Goal: Task Accomplishment & Management: Manage account settings

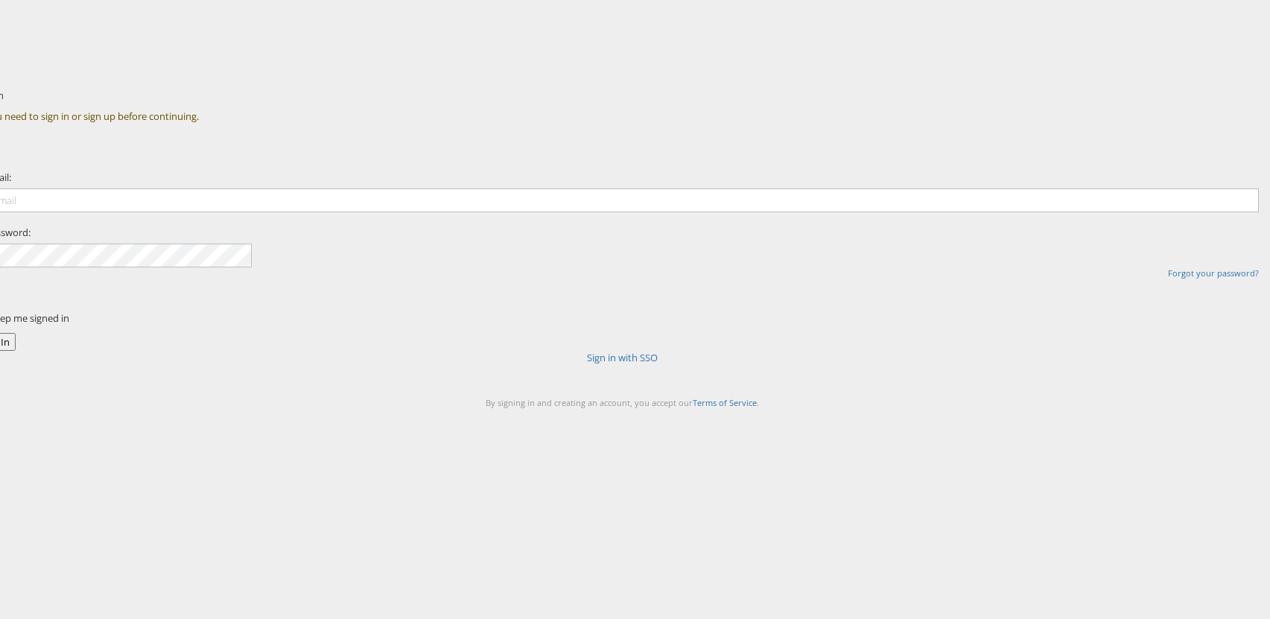
type input "[PERSON_NAME][EMAIL_ADDRESS][PERSON_NAME][DOMAIN_NAME]"
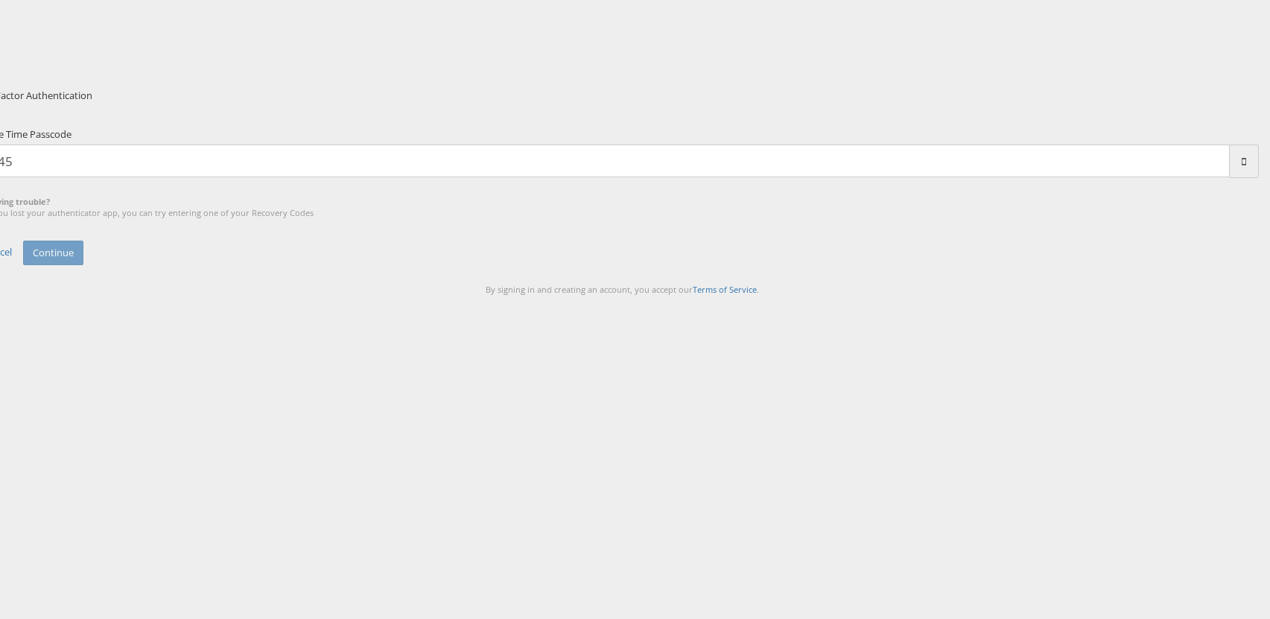
type input "4"
type input "181576"
click at [23, 241] on button "Continue" at bounding box center [53, 253] width 60 height 25
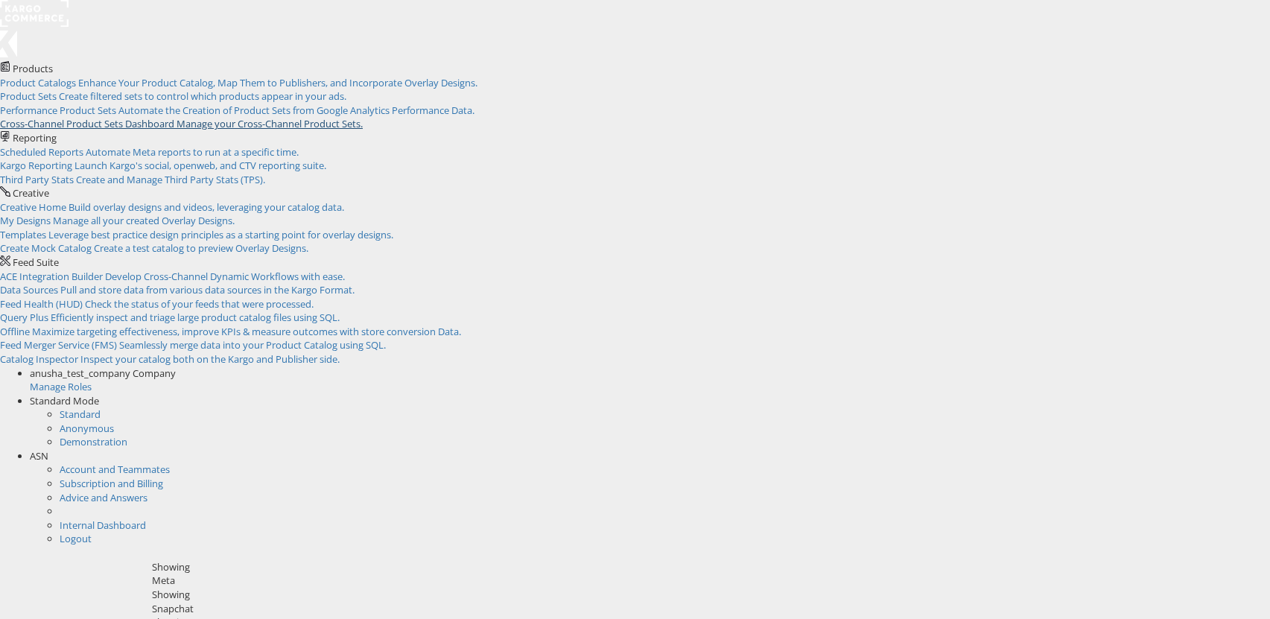
click at [363, 130] on span "Manage your Cross-Channel Product Sets." at bounding box center [269, 123] width 186 height 13
